Goal: Task Accomplishment & Management: Use online tool/utility

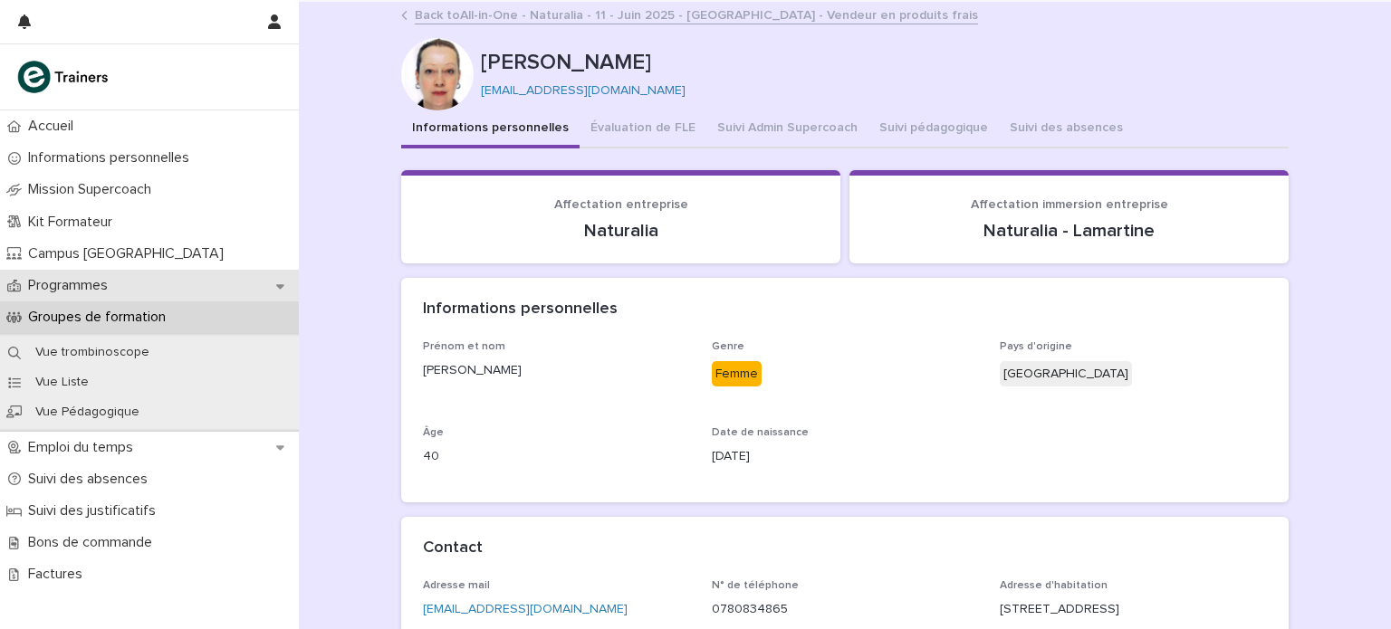
click at [72, 288] on p "Programmes" at bounding box center [71, 285] width 101 height 17
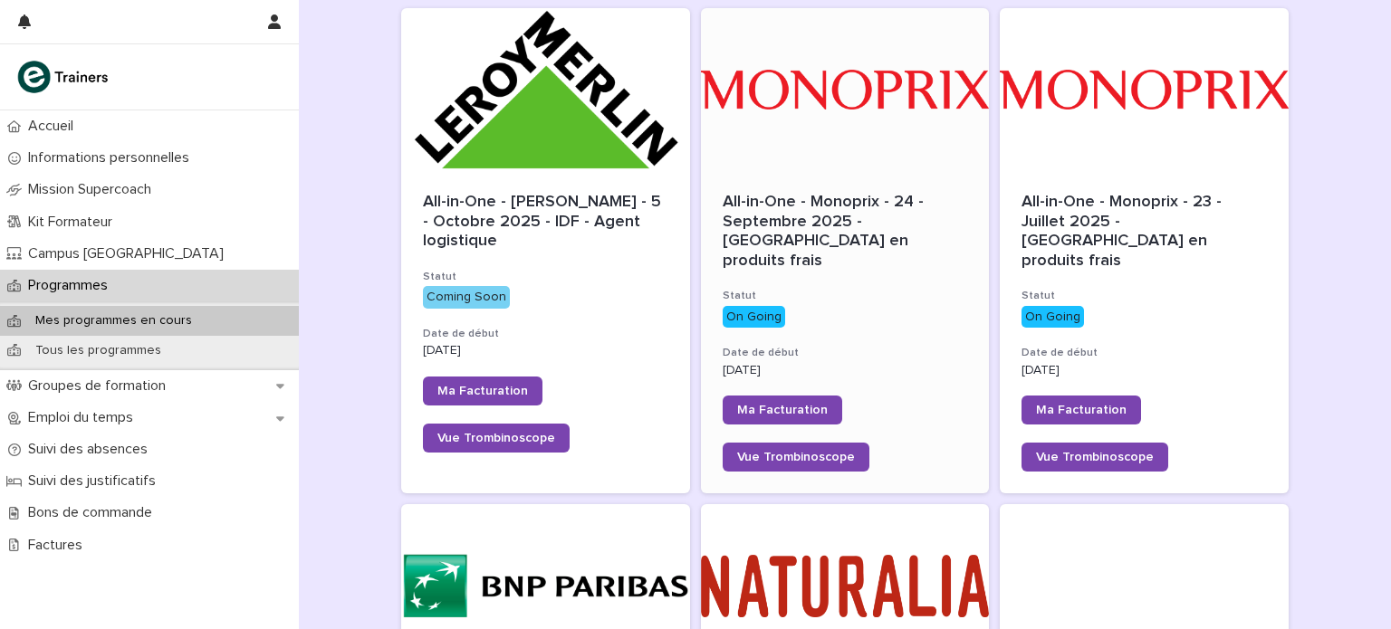
scroll to position [259, 0]
click at [842, 228] on span "All-in-One - Monoprix - 24 - Septembre 2025 - [GEOGRAPHIC_DATA] en produits fra…" at bounding box center [826, 232] width 206 height 75
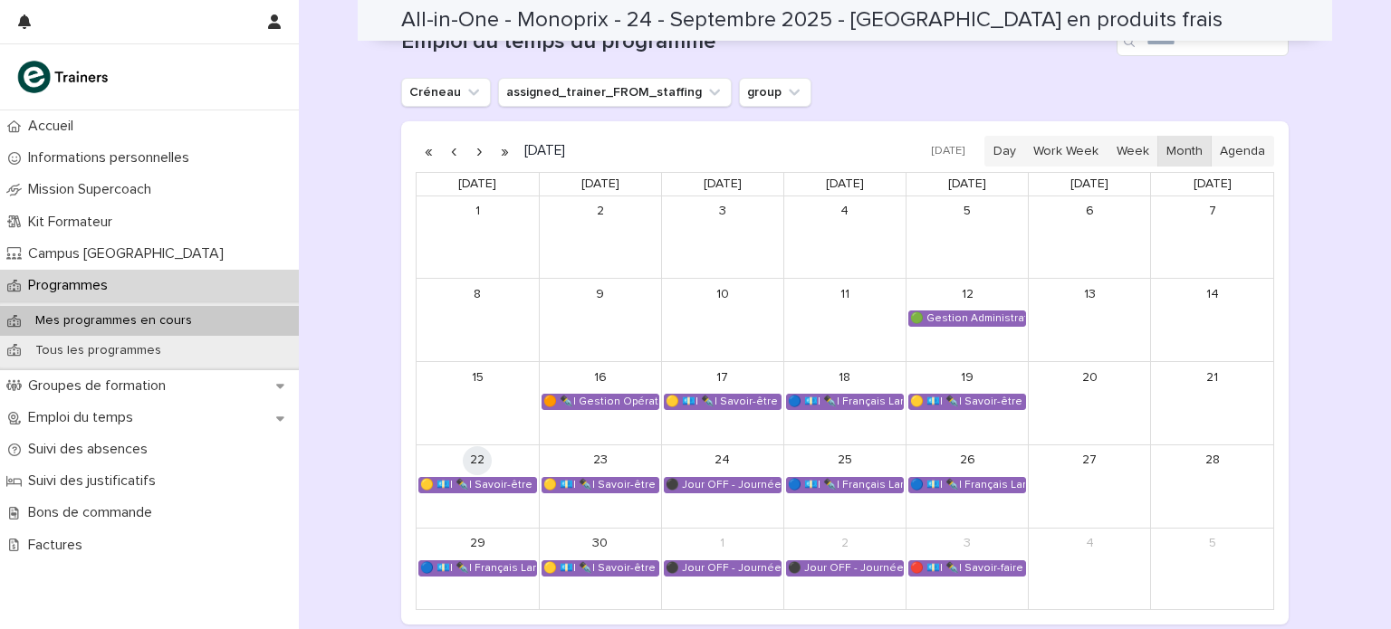
scroll to position [1242, 0]
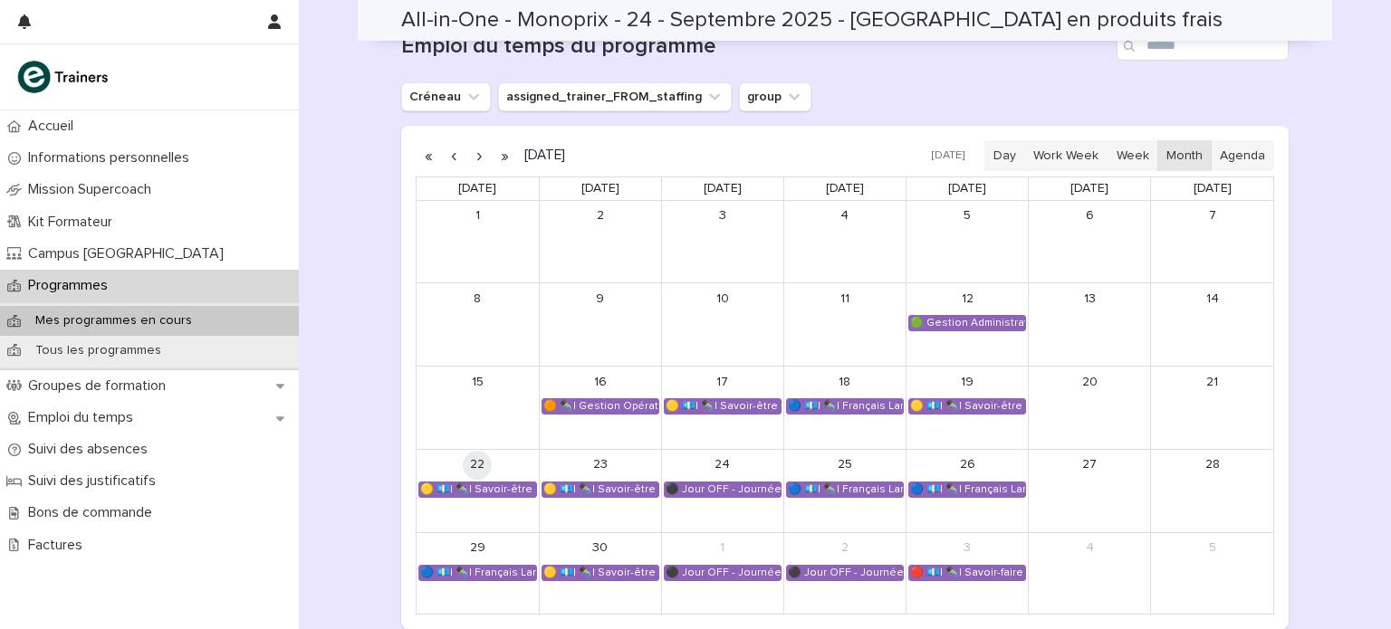
click at [473, 141] on button "button" at bounding box center [478, 155] width 25 height 29
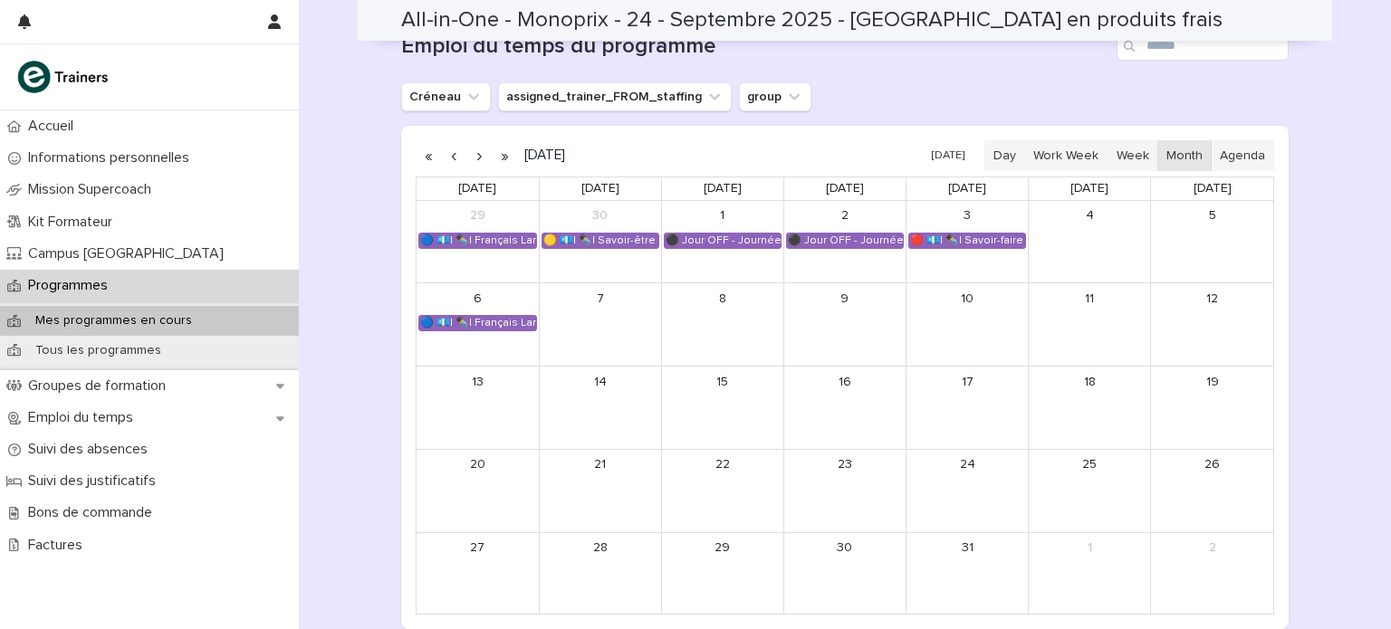
click at [442, 141] on button "button" at bounding box center [453, 155] width 25 height 29
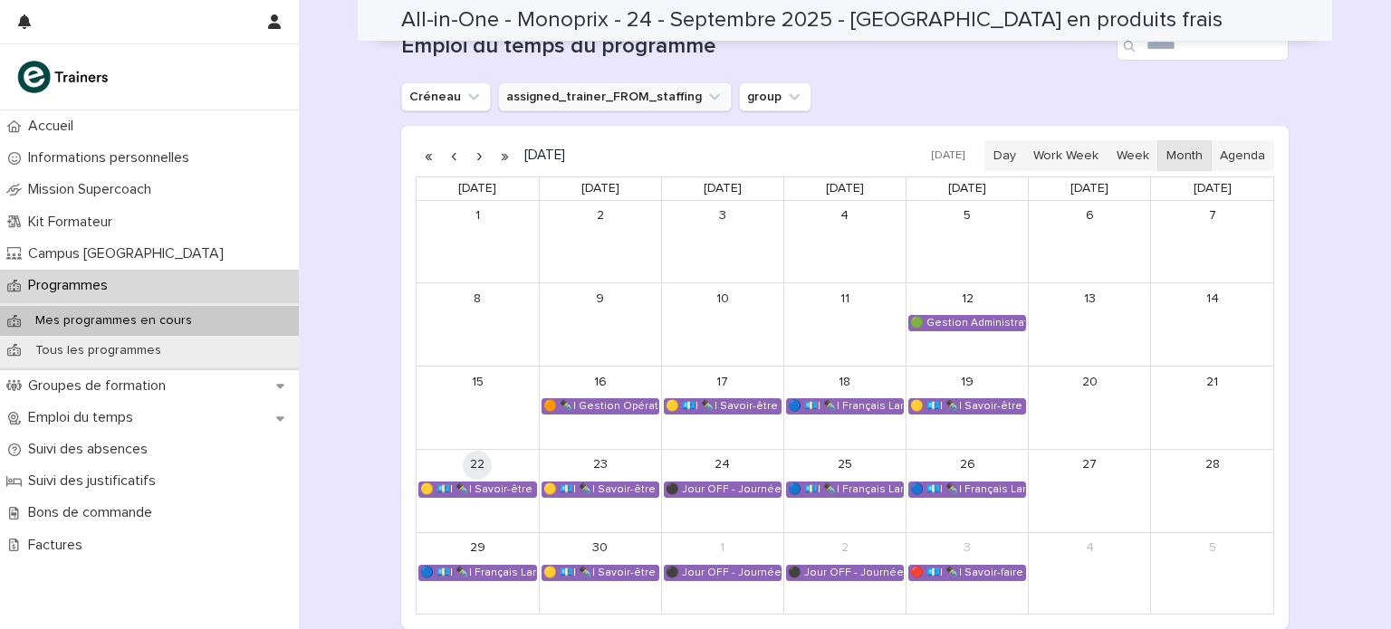
click at [563, 82] on button "assigned_trainer_FROM_staffing" at bounding box center [615, 96] width 234 height 29
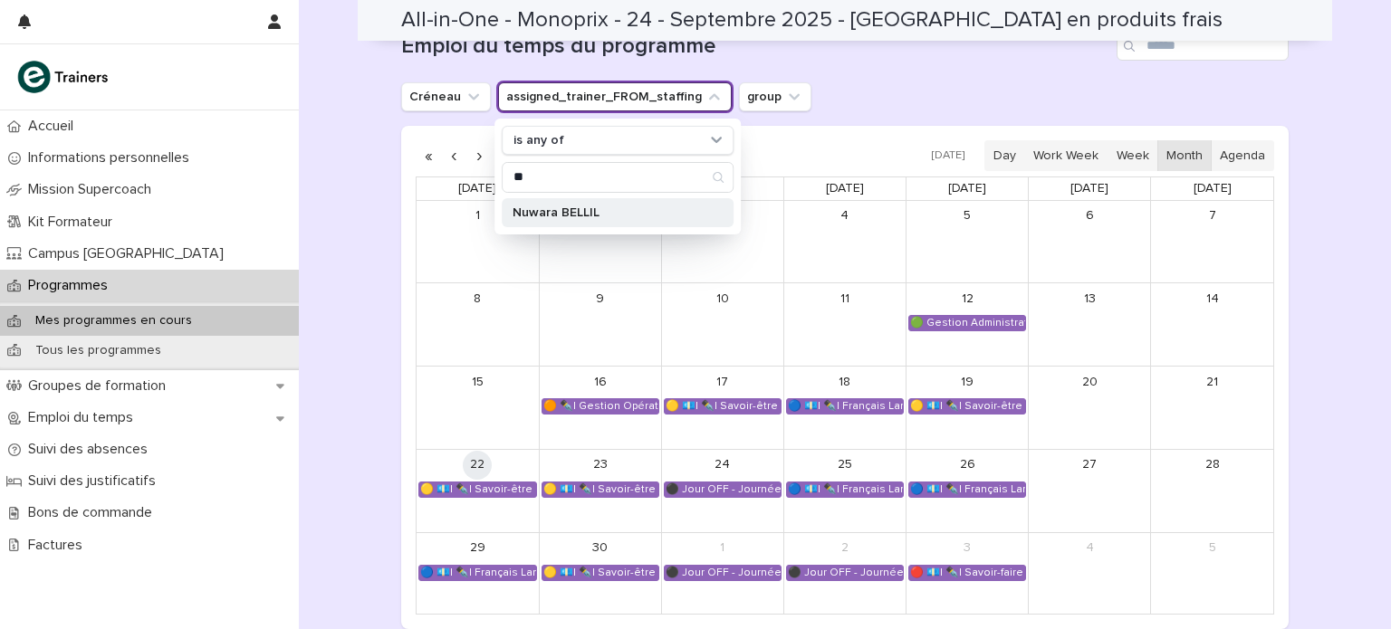
type input "**"
click at [550, 206] on p "Nuwara BELLIL" at bounding box center [609, 212] width 192 height 13
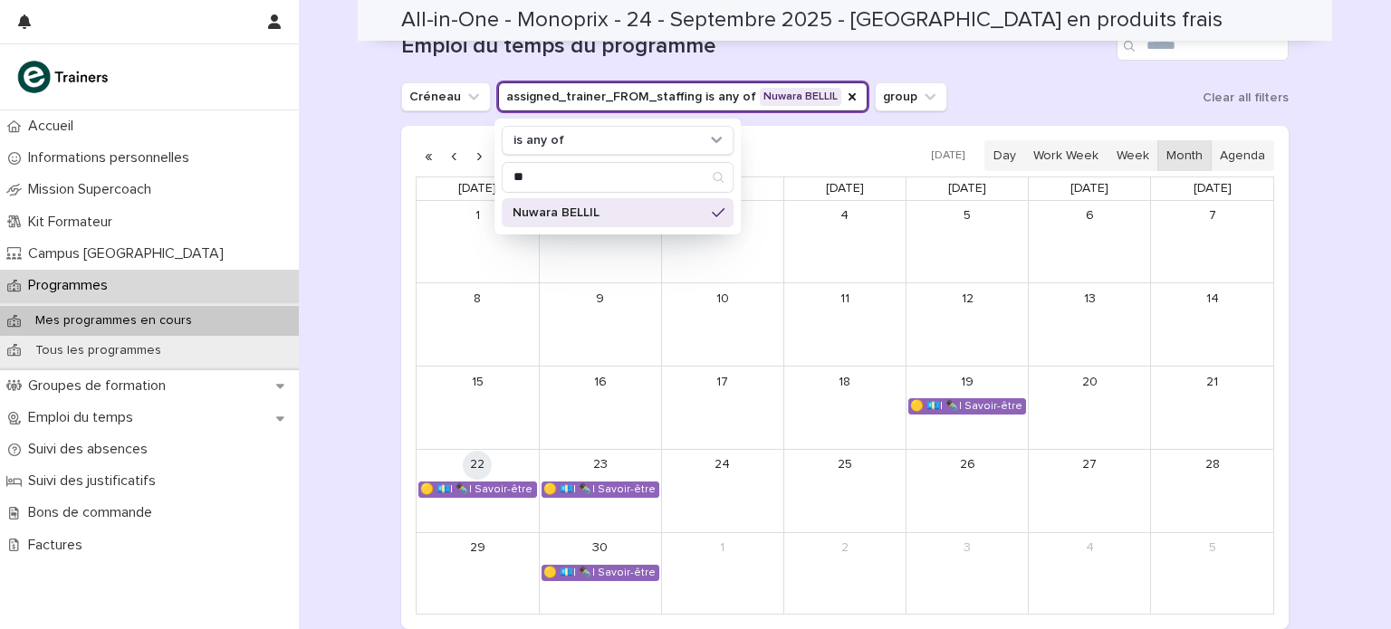
click at [1057, 82] on div "[PERSON_NAME] assigned_trainer_FROM_staffing is any of Nuwara BELLIL is any of …" at bounding box center [844, 96] width 887 height 29
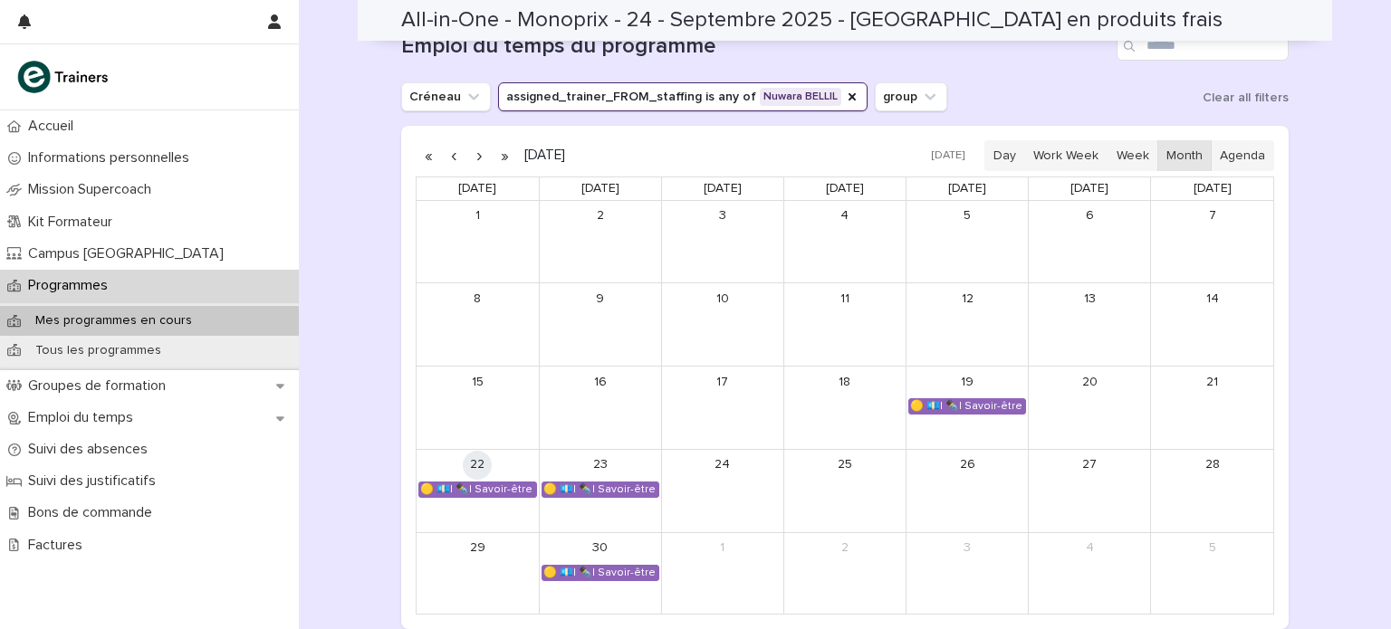
click at [470, 141] on button "button" at bounding box center [478, 155] width 25 height 29
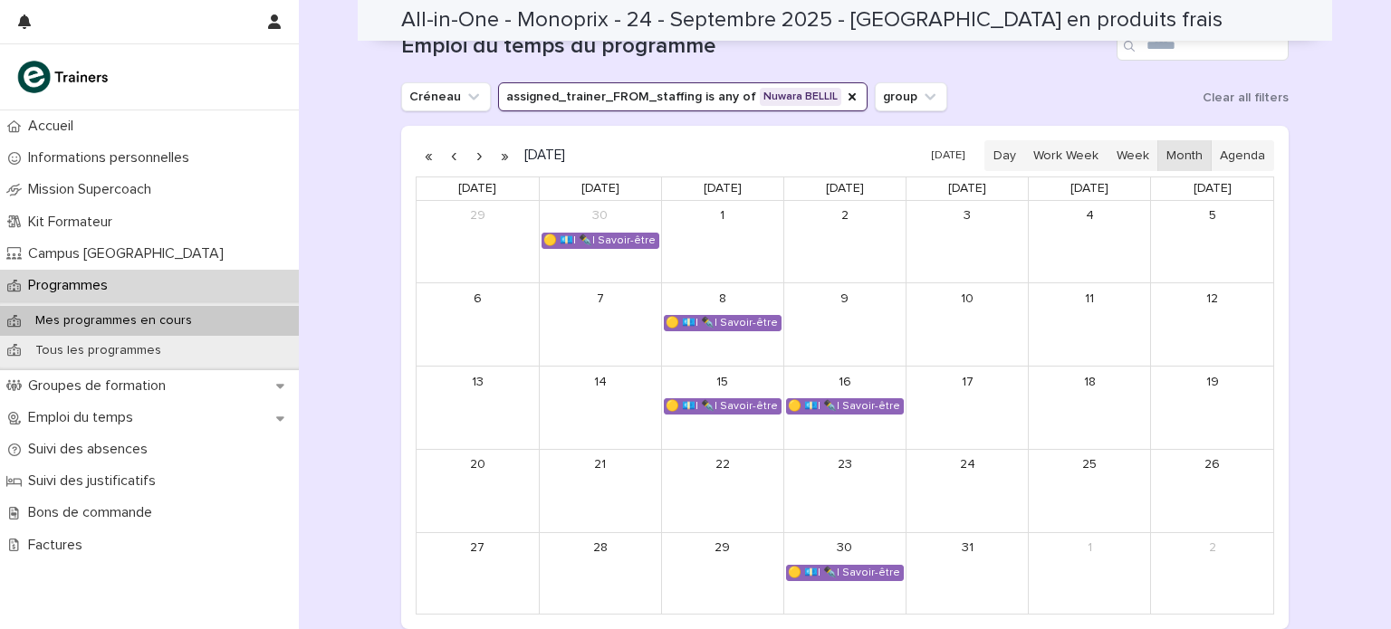
click at [474, 141] on button "button" at bounding box center [478, 155] width 25 height 29
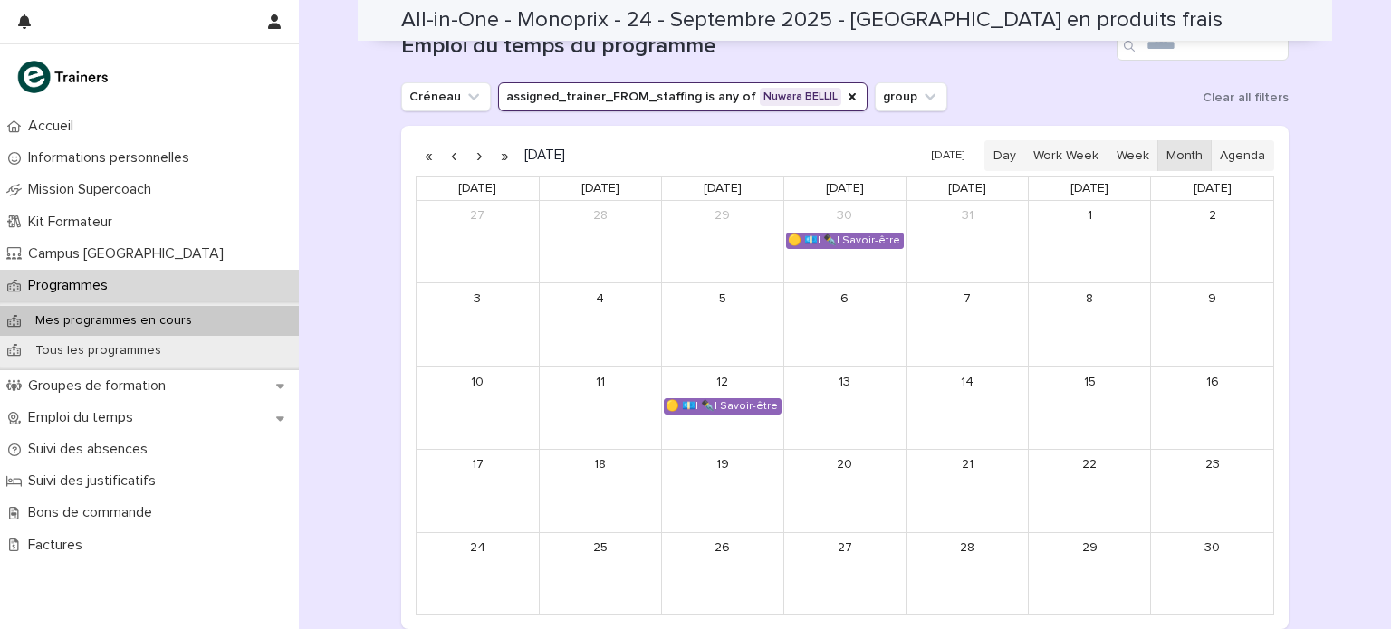
click at [474, 141] on button "button" at bounding box center [478, 155] width 25 height 29
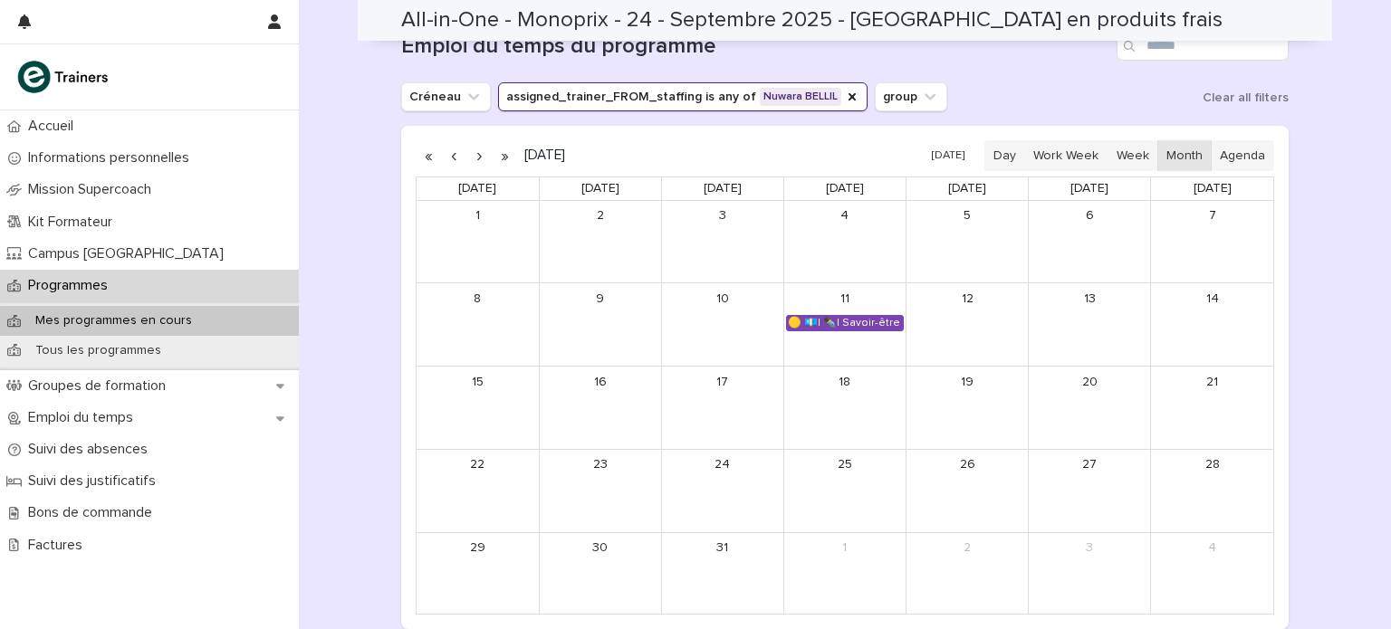
click at [858, 316] on div "🟡 💶| ✒️| Savoir-être métier - Mobilisation et valorisation de ses forces et tal…" at bounding box center [845, 323] width 116 height 14
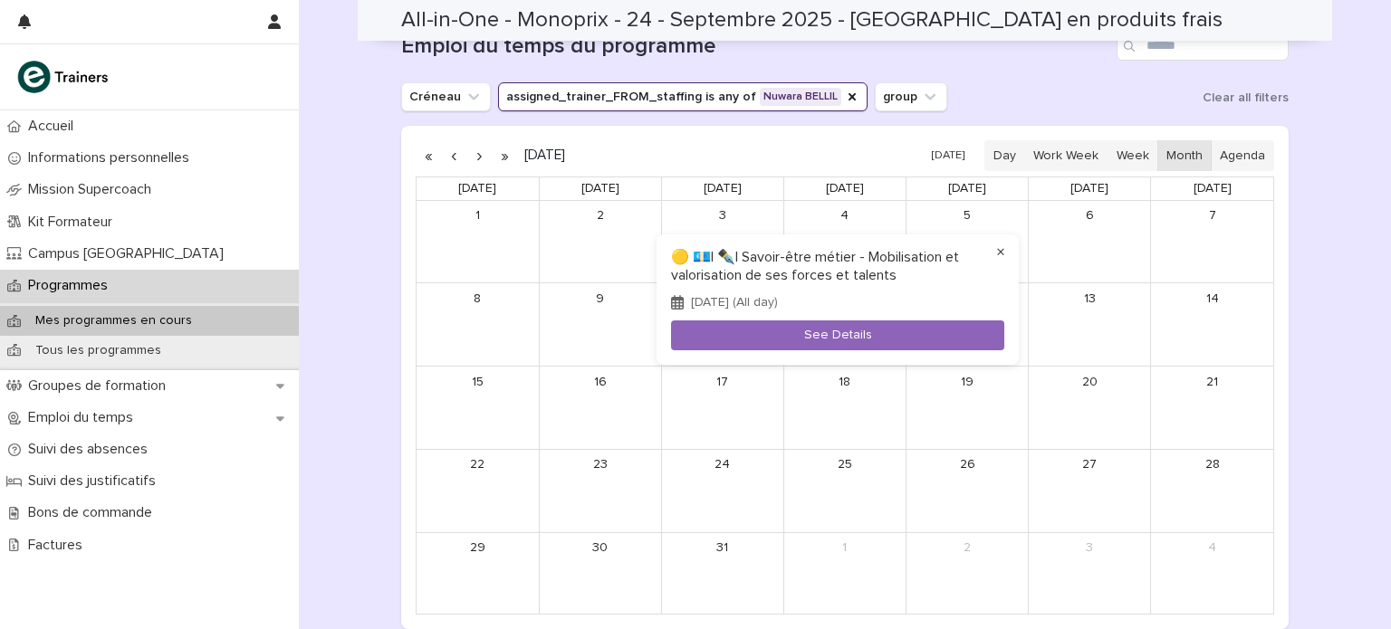
click at [996, 253] on button "×" at bounding box center [1001, 253] width 22 height 22
